Goal: Check status: Check status

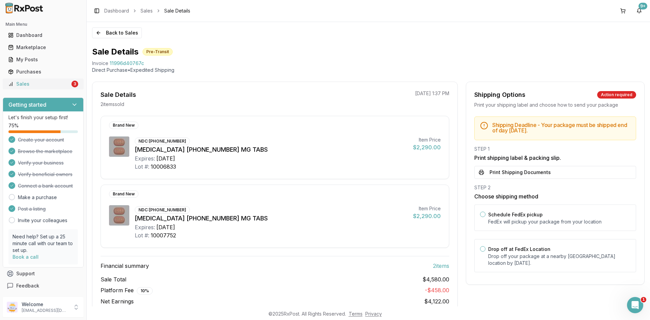
click at [63, 80] on link "Sales 3" at bounding box center [43, 84] width 76 height 12
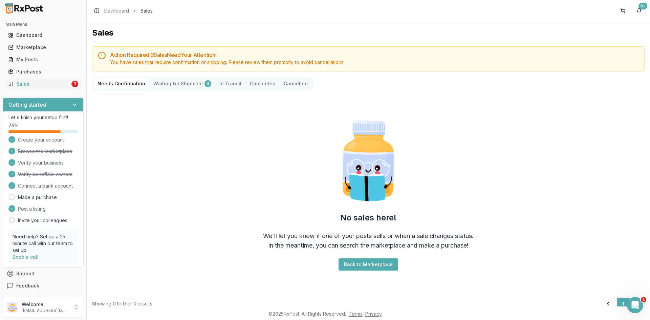
click at [184, 82] on Shipment "Waiting for Shipment 3" at bounding box center [182, 83] width 66 height 11
click at [176, 86] on Shipment "Waiting for Shipment 3" at bounding box center [182, 83] width 66 height 11
click at [205, 86] on div "3" at bounding box center [208, 83] width 7 height 7
click at [205, 85] on div "3" at bounding box center [208, 83] width 7 height 7
click at [221, 82] on Transit "In Transit" at bounding box center [230, 83] width 30 height 11
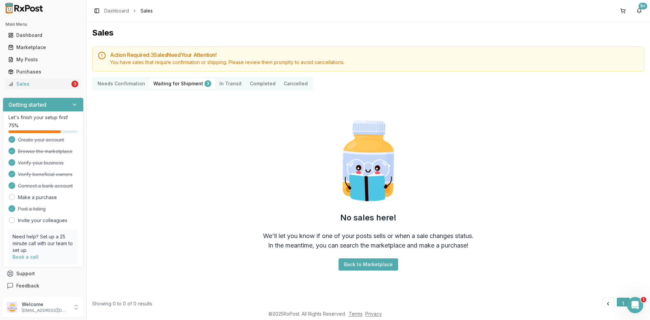
click at [227, 79] on Transit "In Transit" at bounding box center [230, 83] width 30 height 11
click at [215, 81] on Transit "In Transit" at bounding box center [230, 83] width 30 height 11
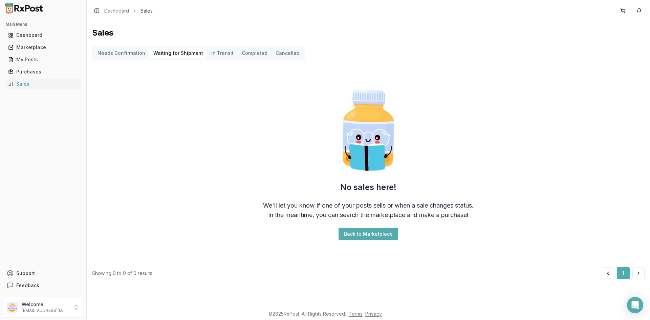
click at [214, 58] on Transit "In Transit" at bounding box center [222, 53] width 30 height 11
